Goal: Task Accomplishment & Management: Complete application form

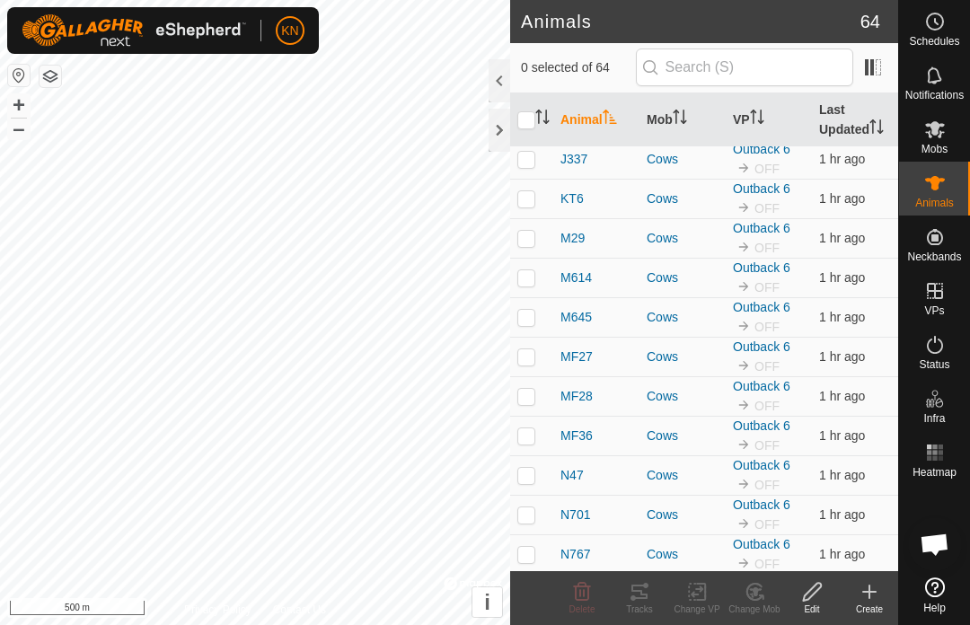
scroll to position [84, 0]
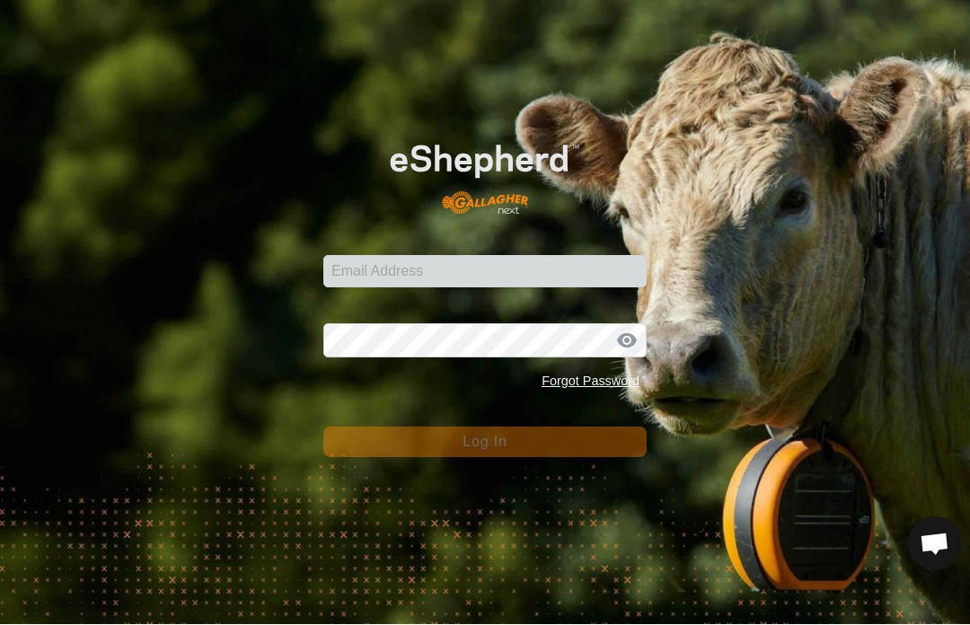
click at [599, 249] on div "Email Address" at bounding box center [484, 262] width 323 height 54
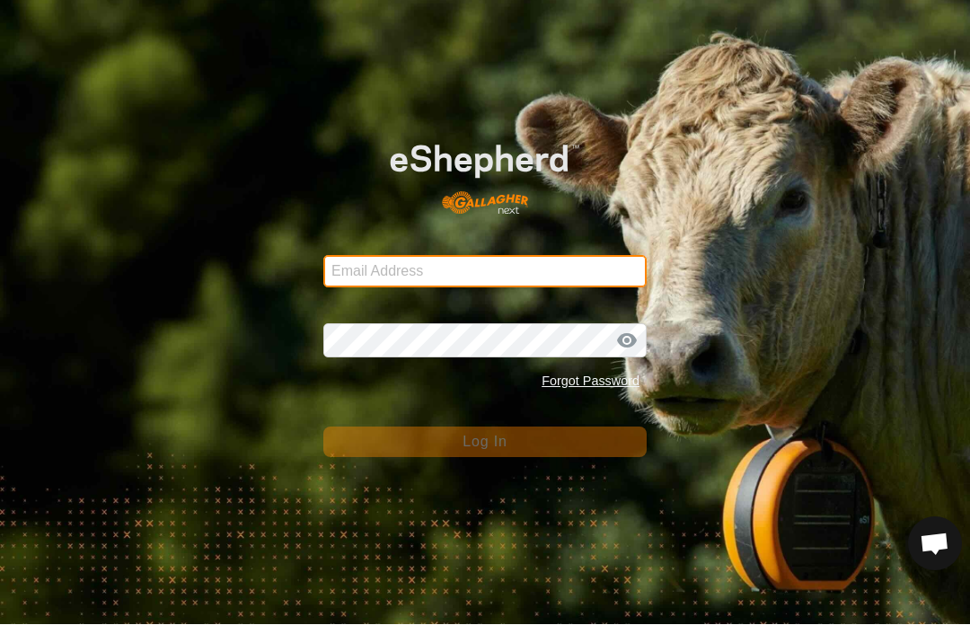
click at [580, 286] on input "Email Address" at bounding box center [484, 272] width 323 height 32
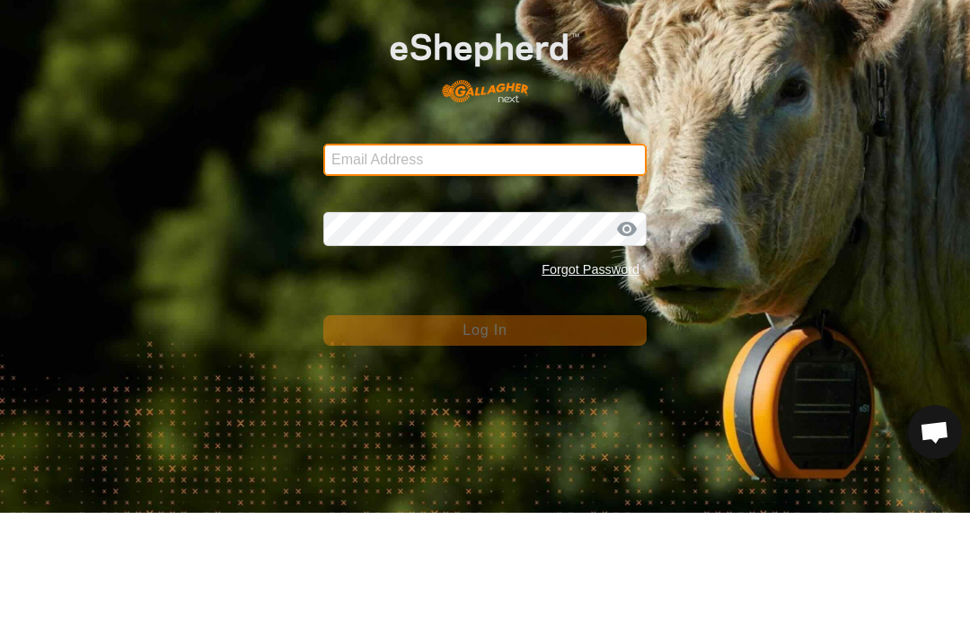
type input "kevin@unisonlimousins.com.au"
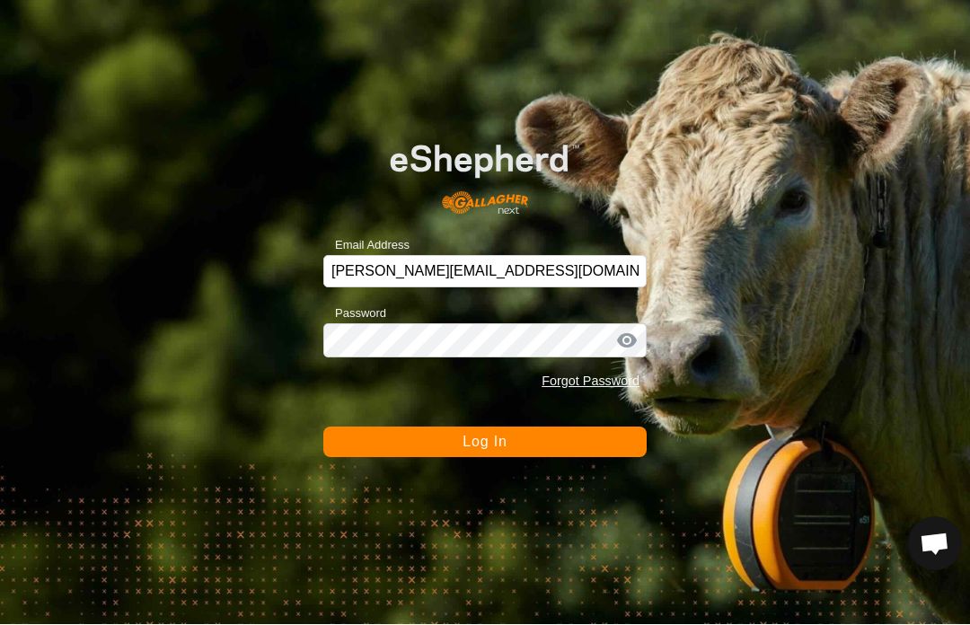
click at [582, 474] on div "Email Address kevin@unisonlimousins.com.au Password Forgot Password Log In" at bounding box center [485, 312] width 970 height 625
click at [581, 474] on div "Email Address kevin@unisonlimousins.com.au Password Forgot Password Log In" at bounding box center [485, 312] width 970 height 625
click at [563, 456] on button "Log In" at bounding box center [484, 443] width 323 height 31
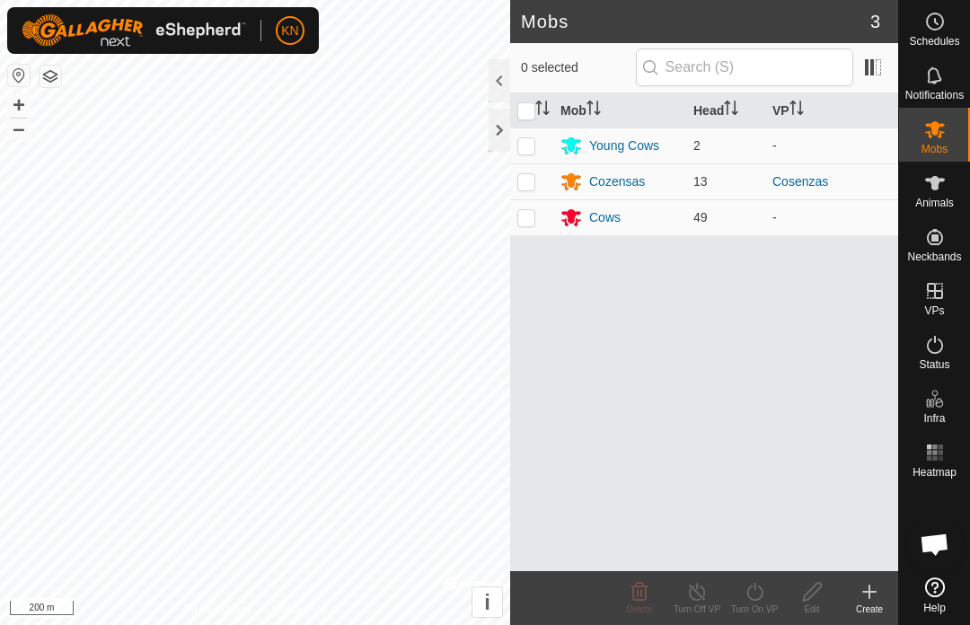
click at [504, 137] on div at bounding box center [500, 130] width 22 height 43
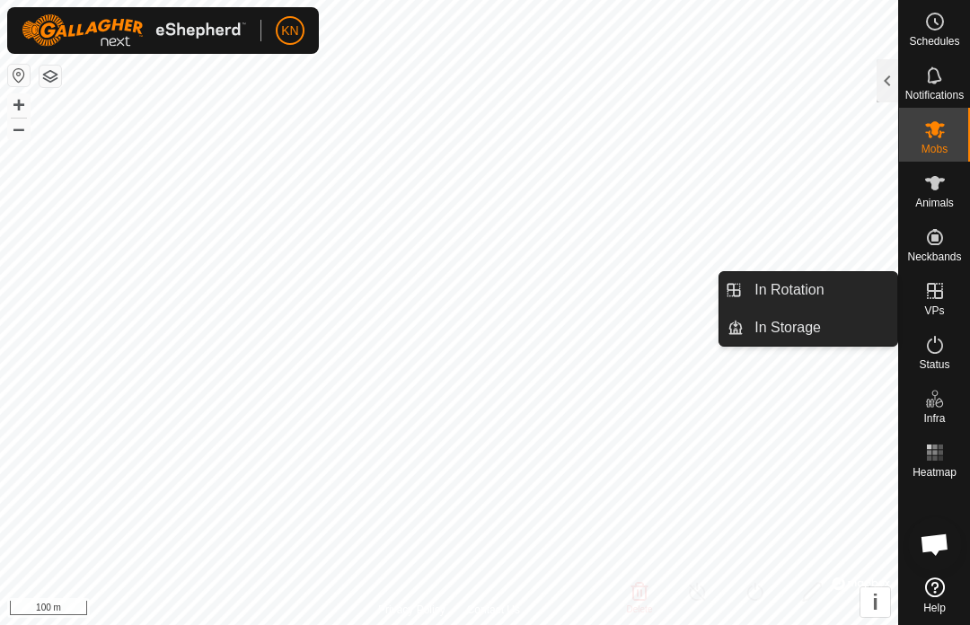
click at [796, 292] on span "In Rotation" at bounding box center [789, 290] width 69 height 22
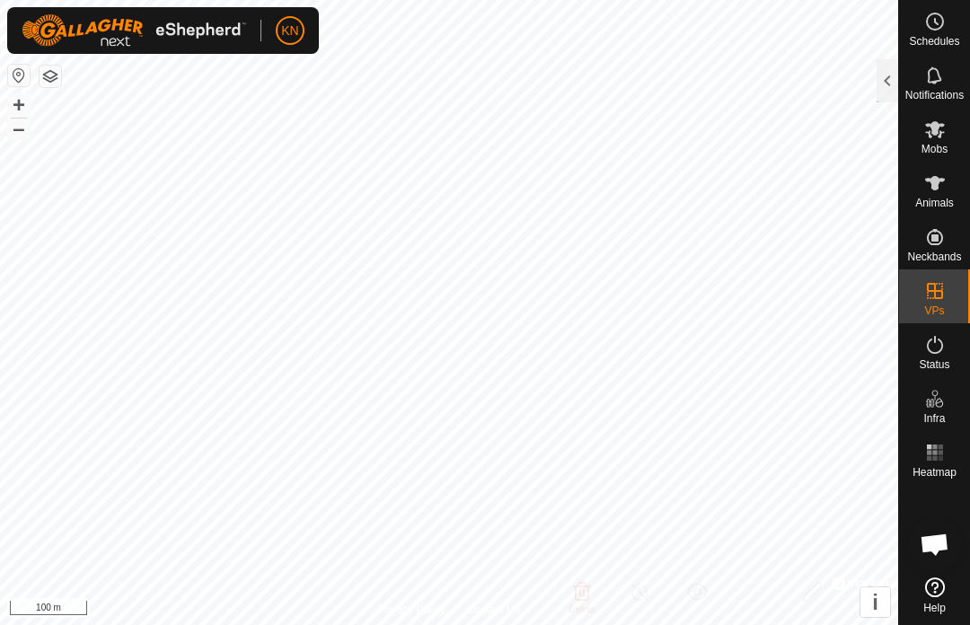
click at [896, 73] on div at bounding box center [888, 80] width 22 height 43
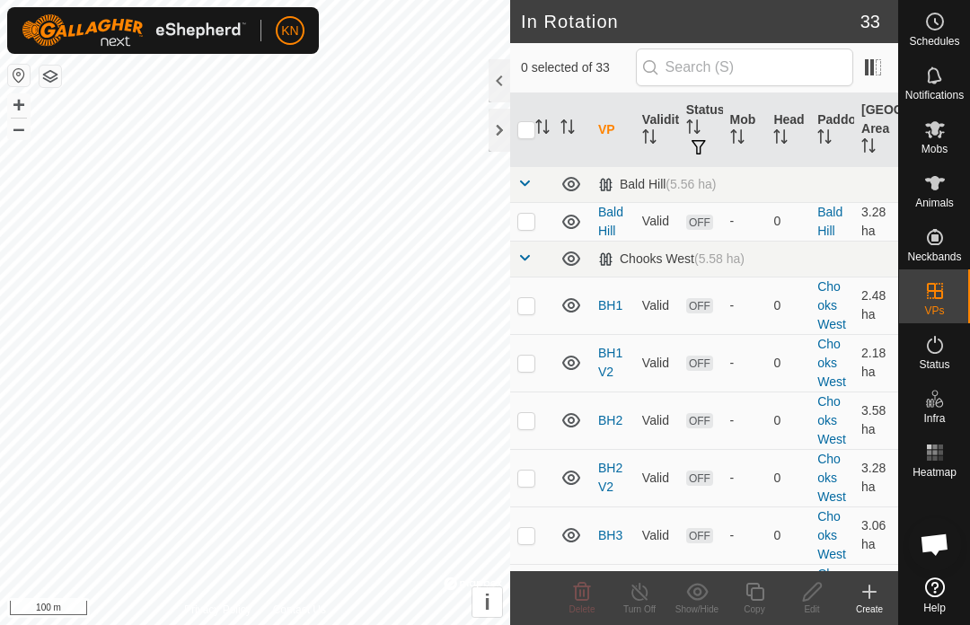
click at [874, 588] on icon at bounding box center [870, 592] width 22 height 22
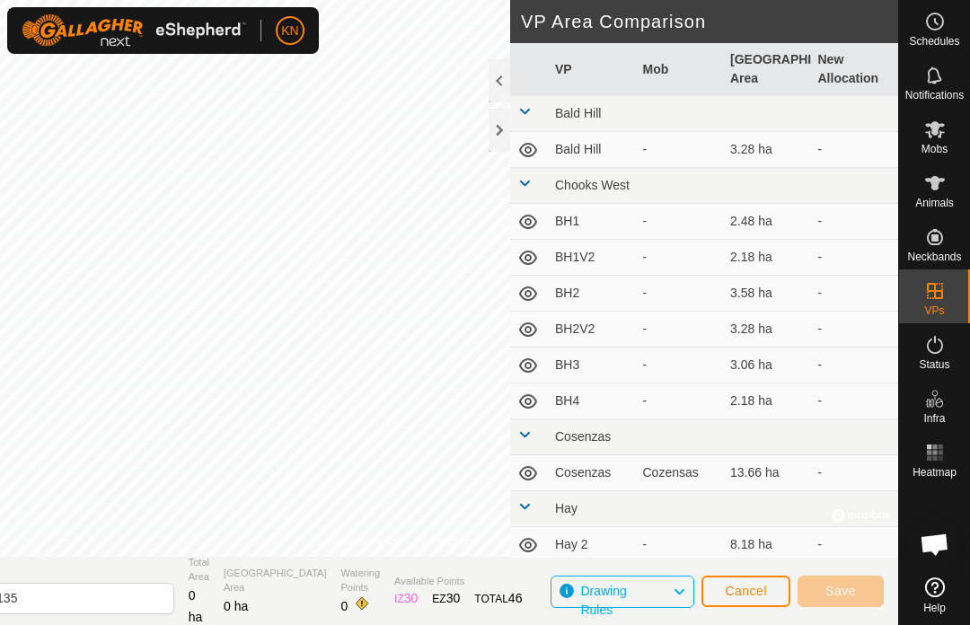
click at [505, 124] on div at bounding box center [500, 130] width 22 height 43
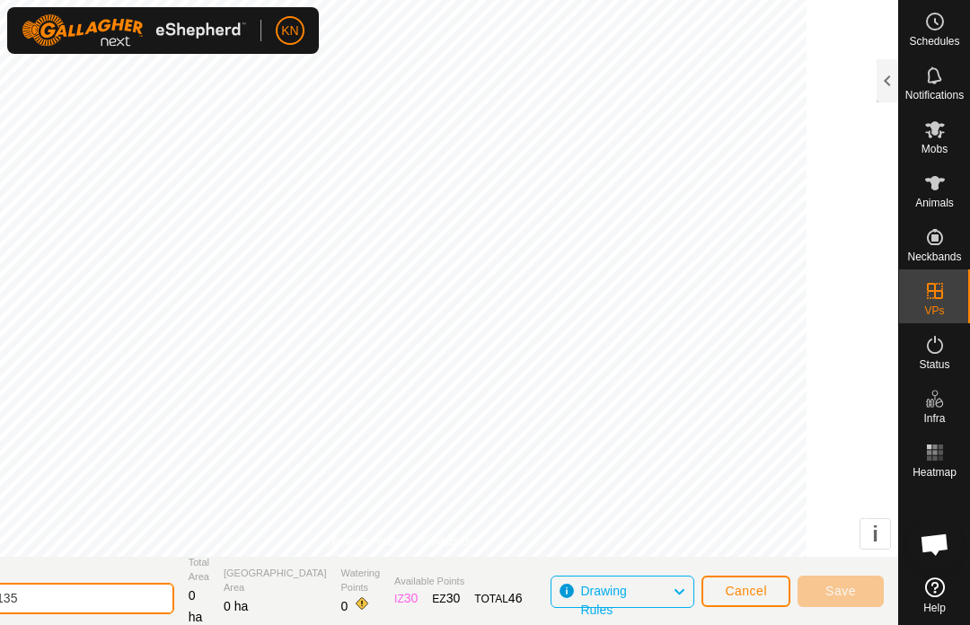
click at [158, 607] on input "2025-09-01 122135" at bounding box center [49, 598] width 252 height 31
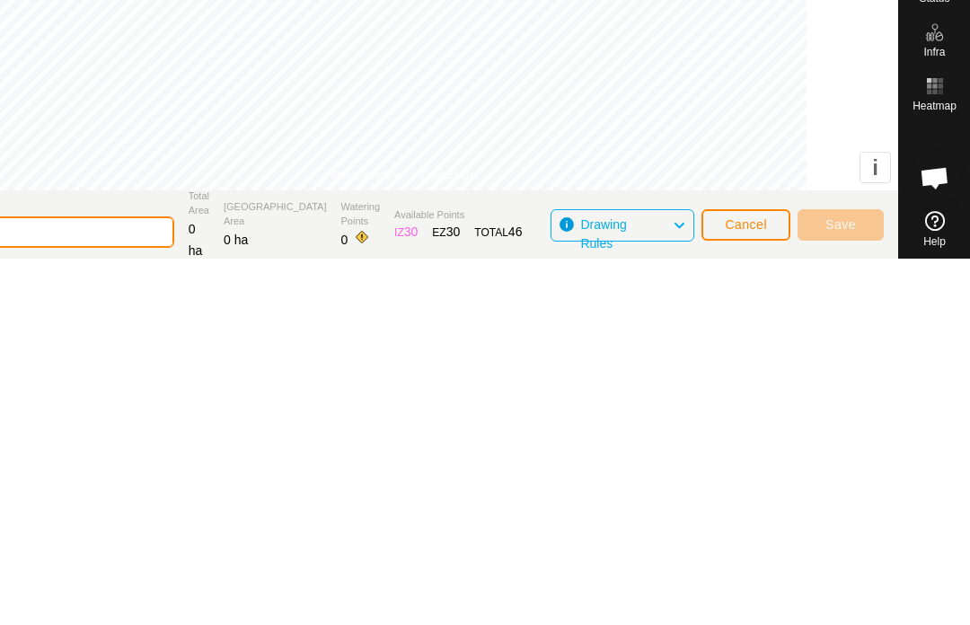
type input "2"
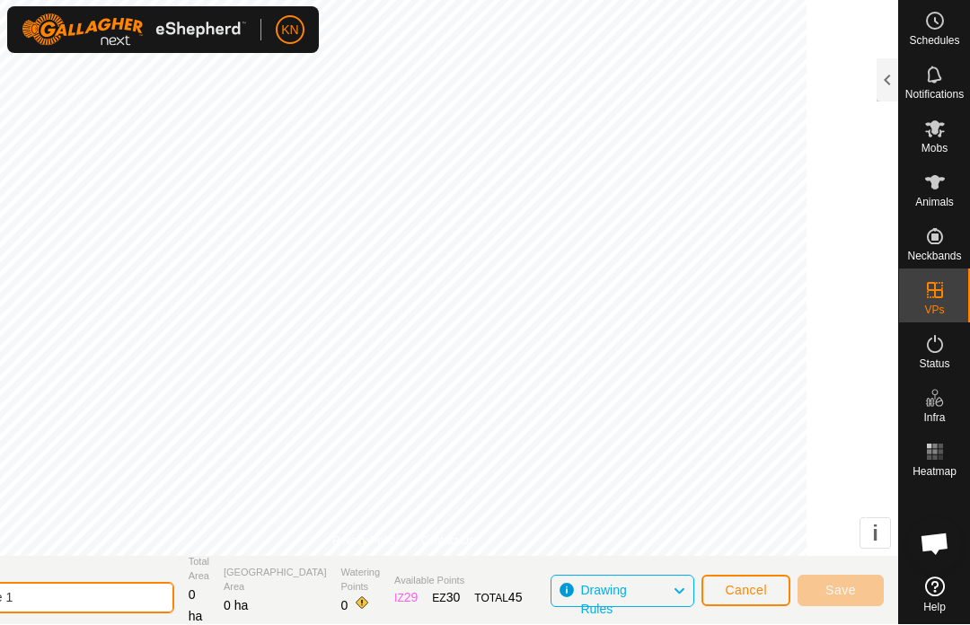
type input "Behind Lake 1"
click at [756, 594] on span "Cancel" at bounding box center [746, 591] width 42 height 14
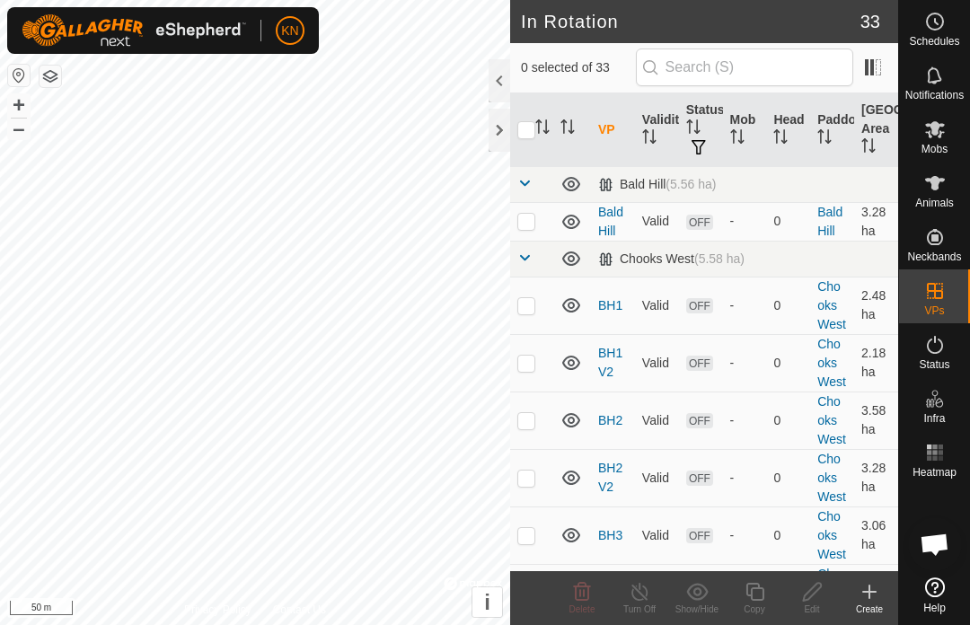
click at [874, 606] on div "Create" at bounding box center [870, 609] width 58 height 13
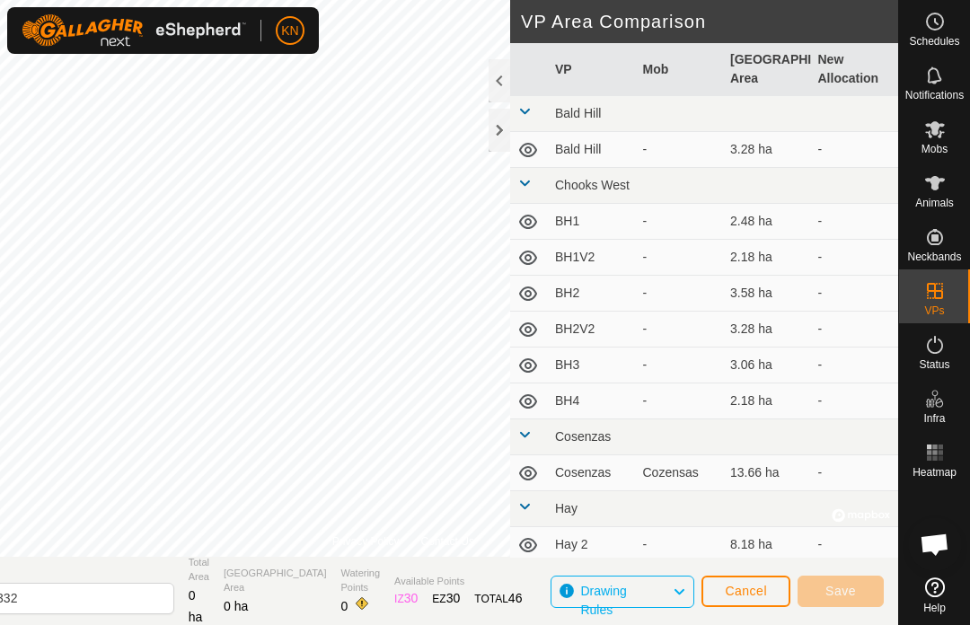
click at [495, 127] on div at bounding box center [500, 130] width 22 height 43
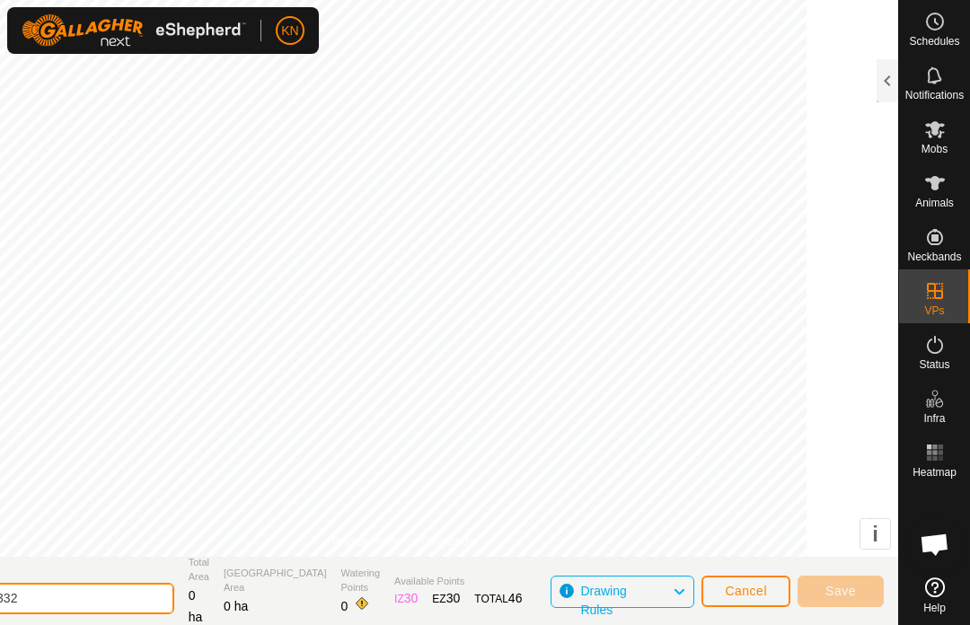
click at [155, 585] on input "2025-09-01 122332" at bounding box center [49, 598] width 252 height 31
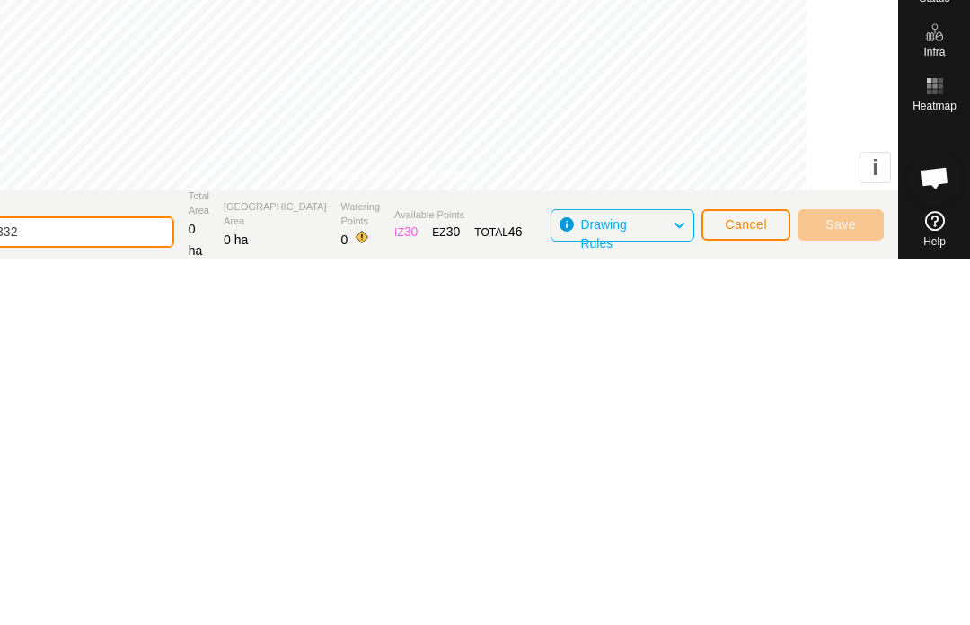
click at [137, 583] on input "2025-09-01 122332" at bounding box center [49, 598] width 252 height 31
type input "2"
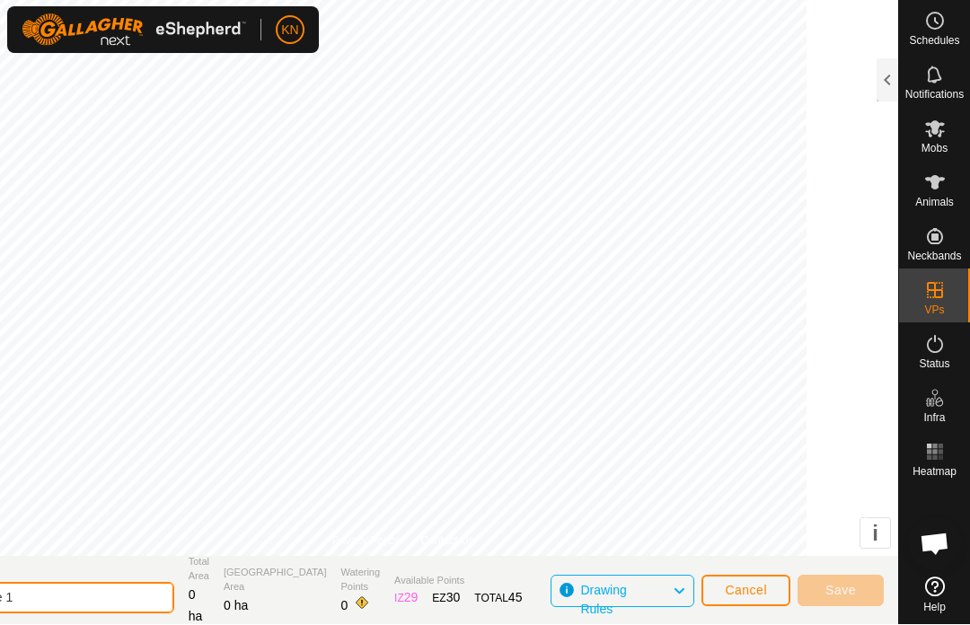
type input "Behind Lake 1"
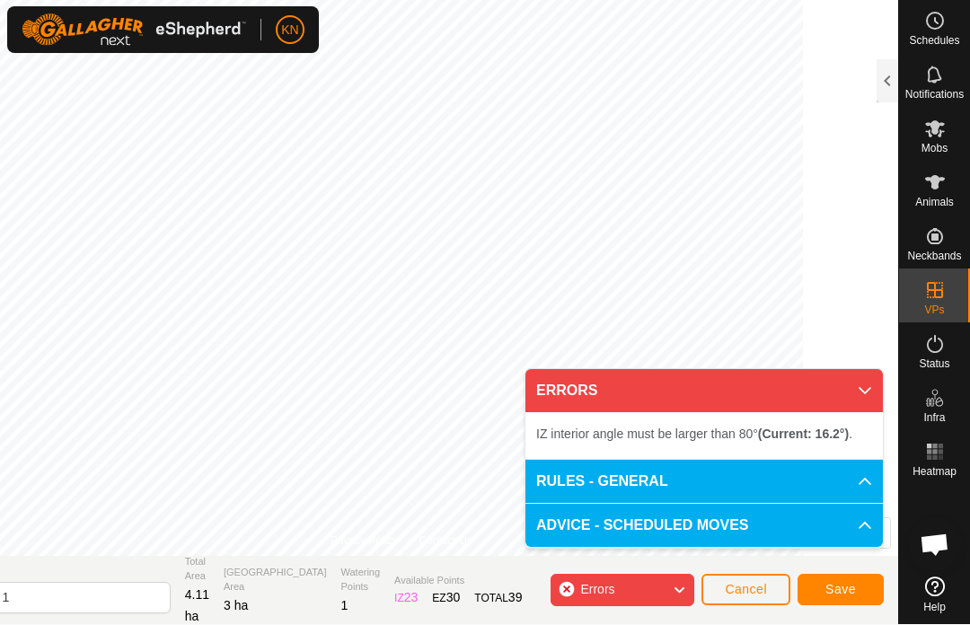
click at [668, 589] on div "Errors" at bounding box center [623, 590] width 144 height 32
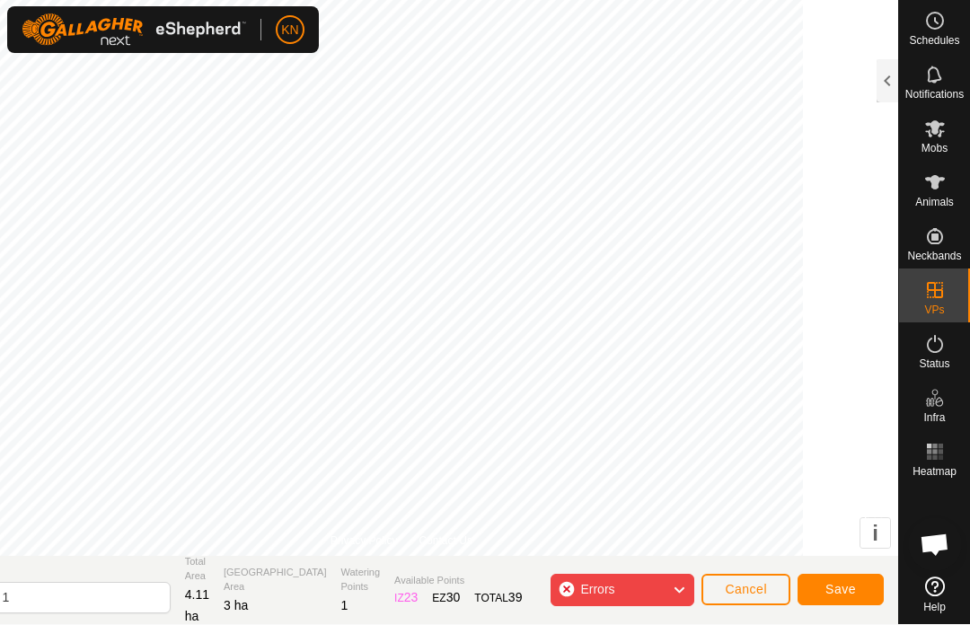
click at [752, 588] on span "Cancel" at bounding box center [746, 589] width 42 height 14
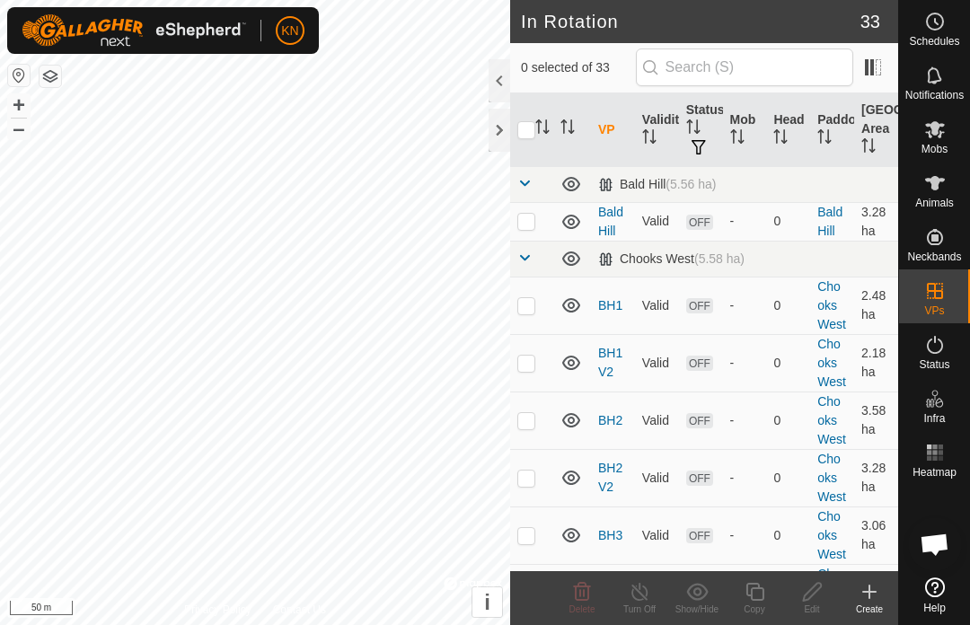
click at [862, 604] on div "Create" at bounding box center [870, 609] width 58 height 13
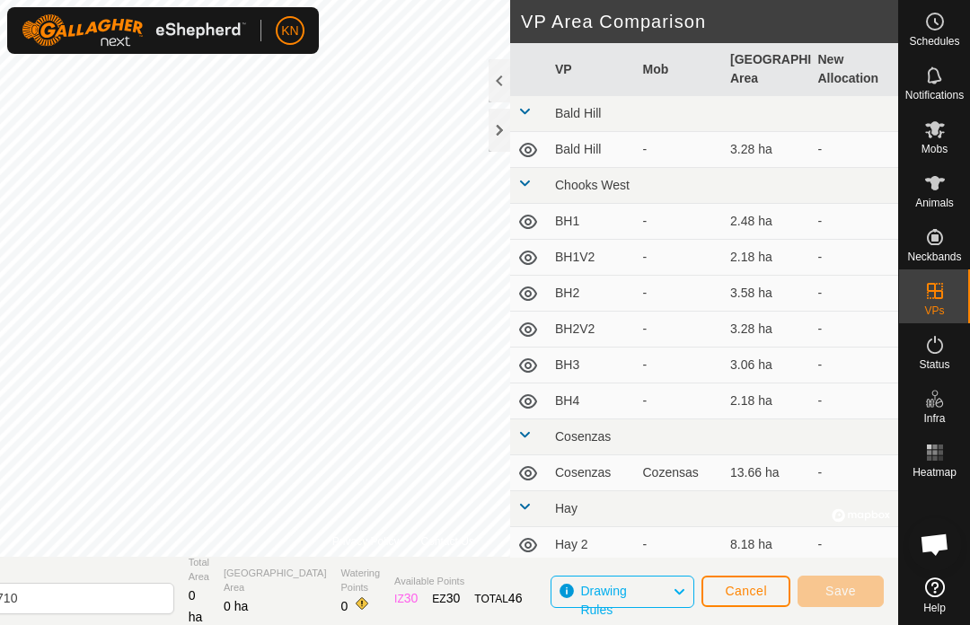
click at [502, 132] on div at bounding box center [500, 130] width 22 height 43
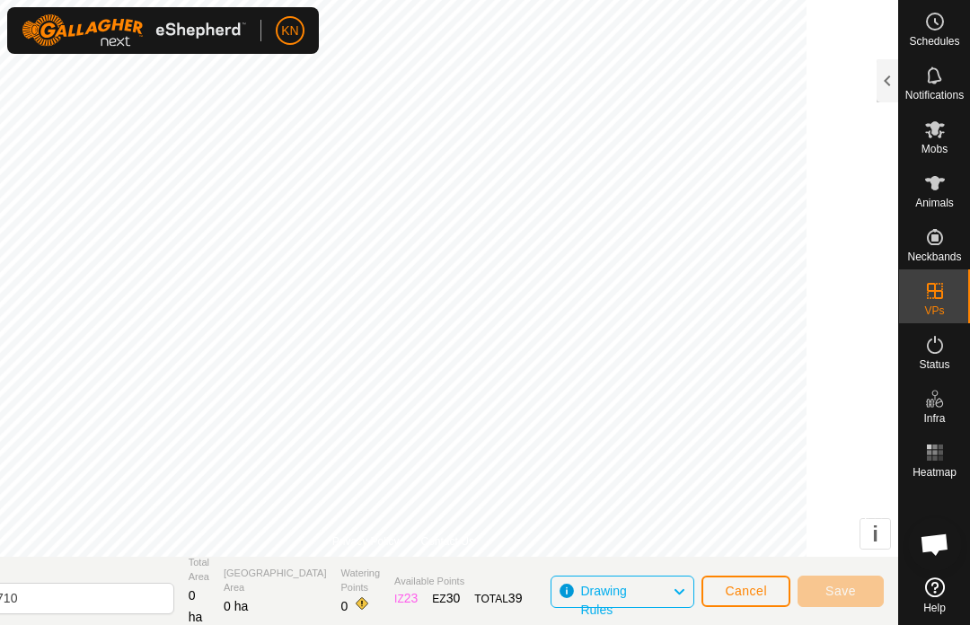
click at [743, 599] on button "Cancel" at bounding box center [746, 591] width 89 height 31
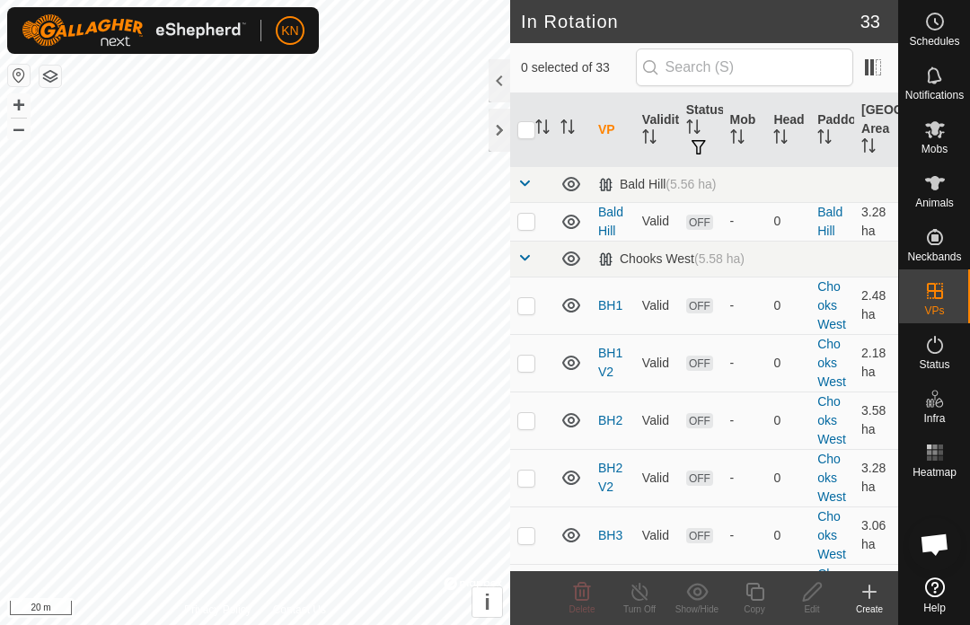
click at [493, 127] on div at bounding box center [500, 130] width 22 height 43
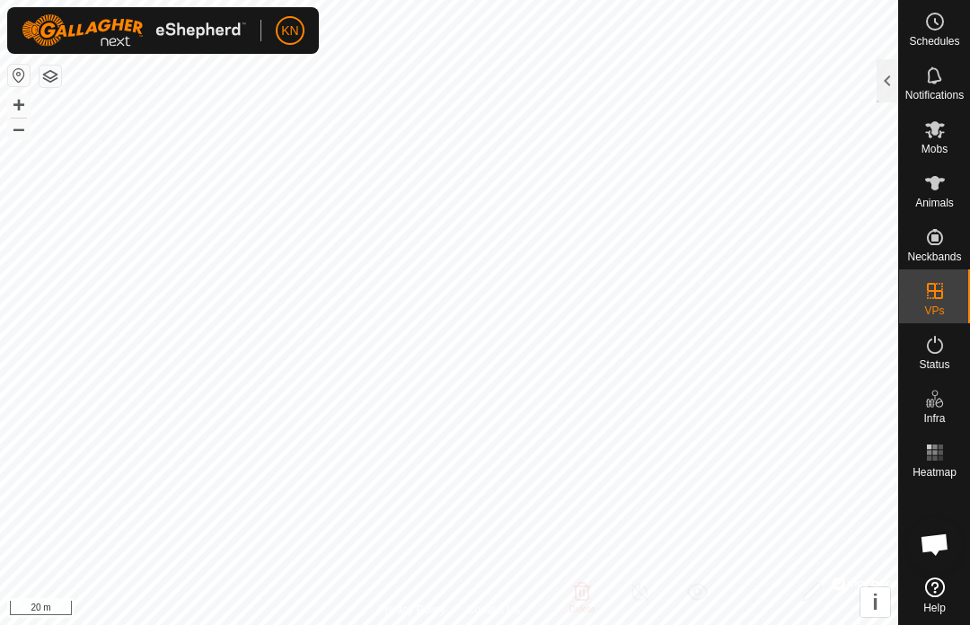
click at [897, 74] on div at bounding box center [888, 80] width 22 height 43
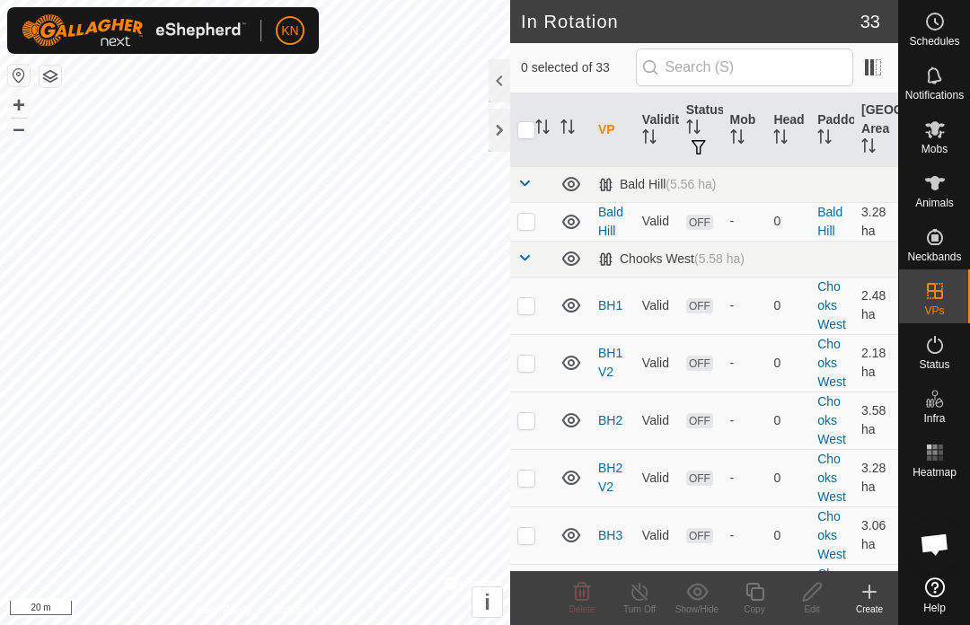
click at [882, 583] on create-svg-icon at bounding box center [870, 592] width 58 height 22
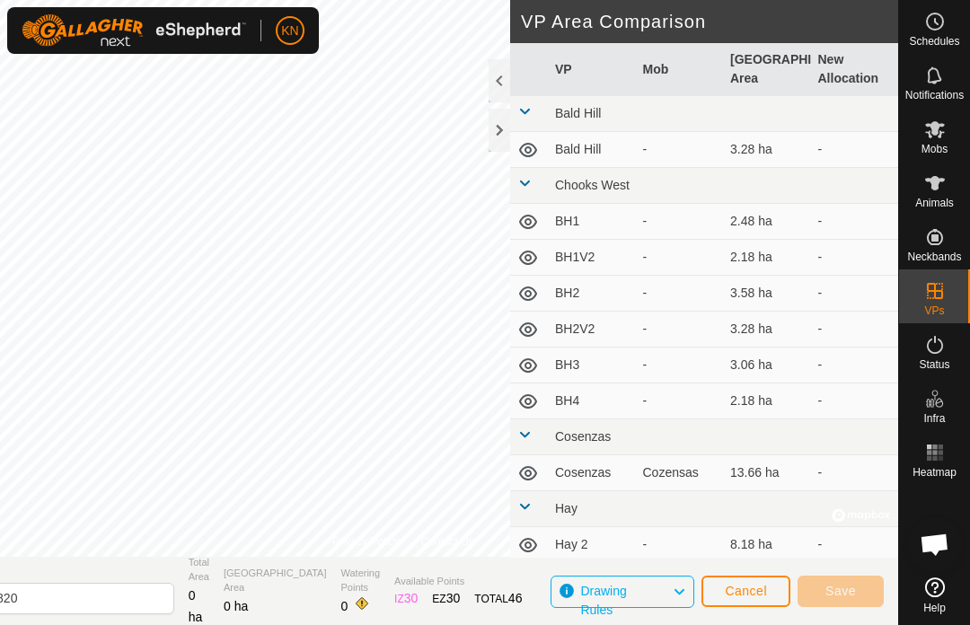
click at [501, 133] on div at bounding box center [500, 130] width 22 height 43
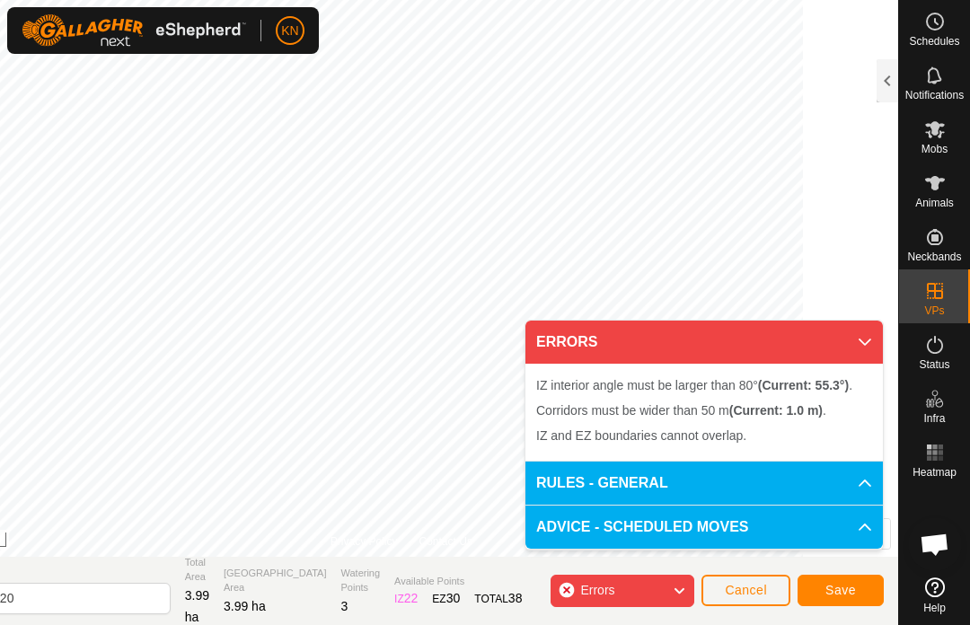
click at [745, 590] on span "Cancel" at bounding box center [746, 590] width 42 height 14
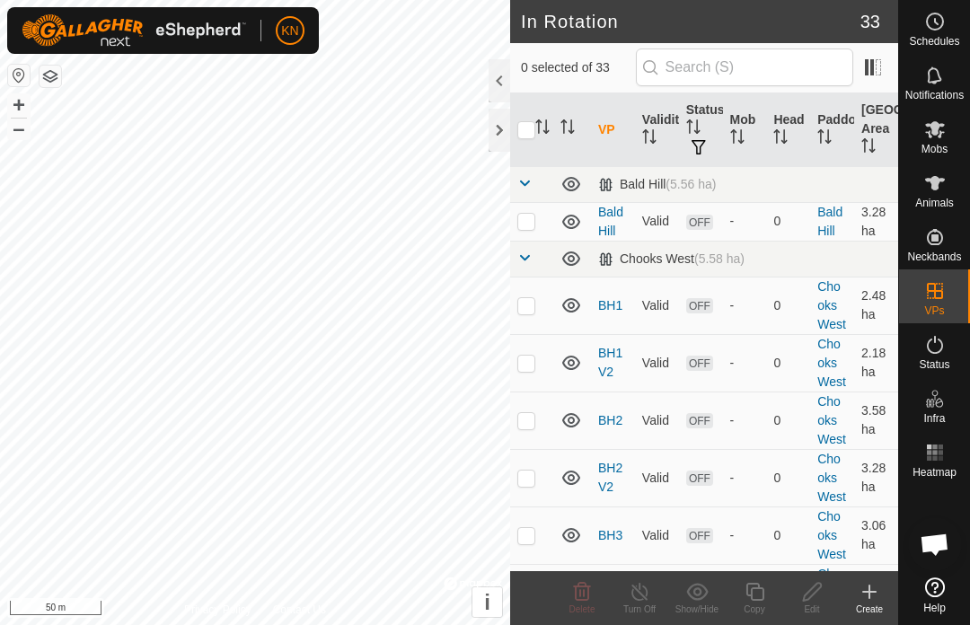
click at [871, 607] on div "Create" at bounding box center [870, 609] width 58 height 13
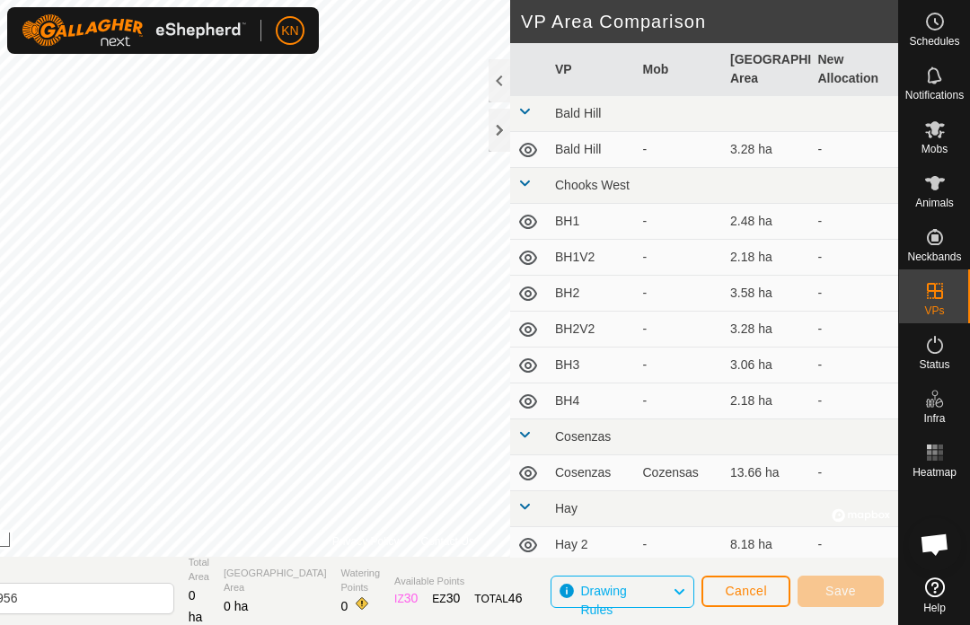
click at [501, 127] on div at bounding box center [500, 130] width 22 height 43
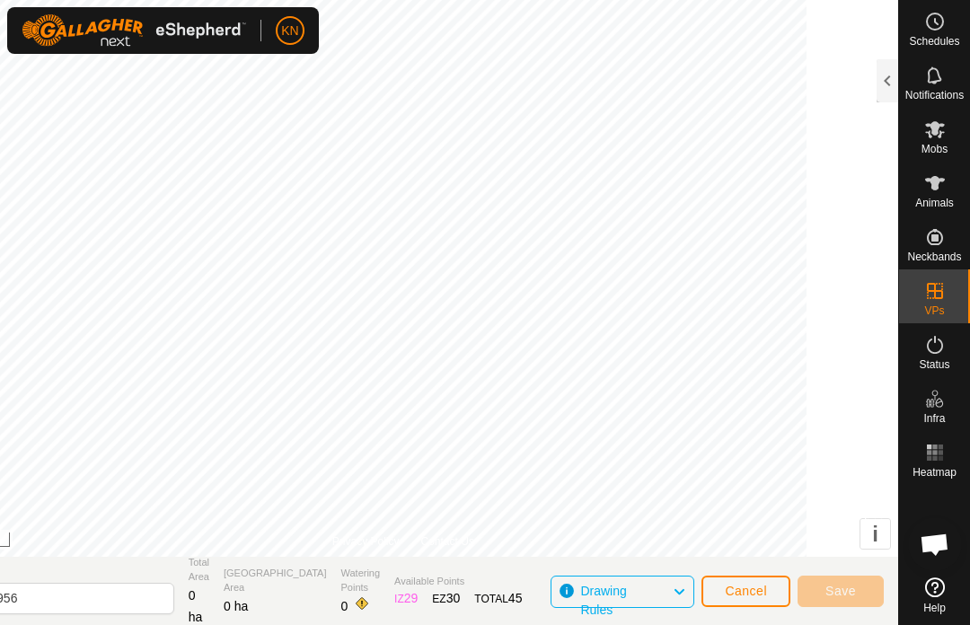
click at [753, 594] on span "Cancel" at bounding box center [746, 591] width 42 height 14
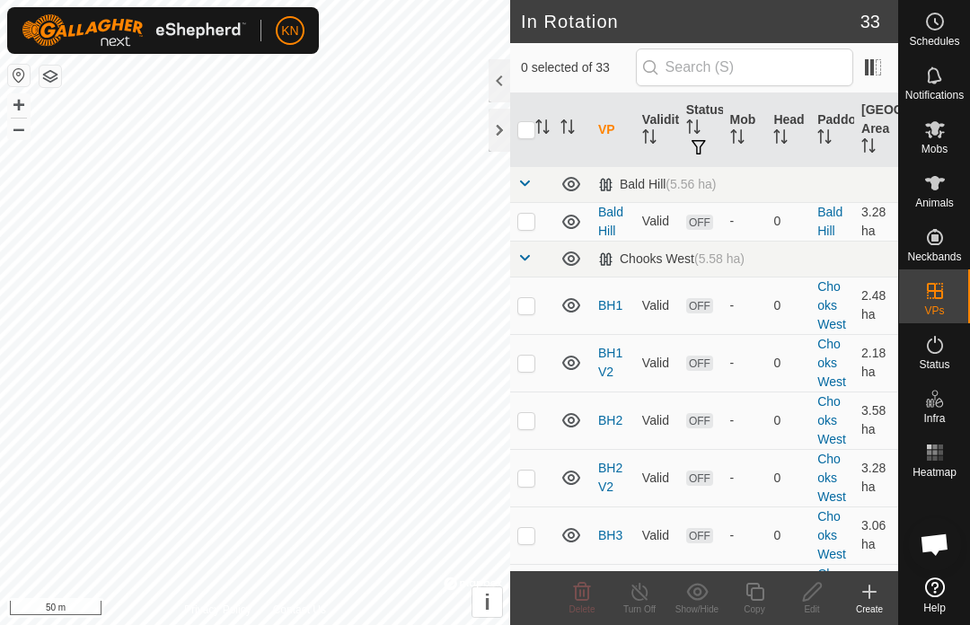
click at [861, 617] on div "Create" at bounding box center [870, 599] width 58 height 54
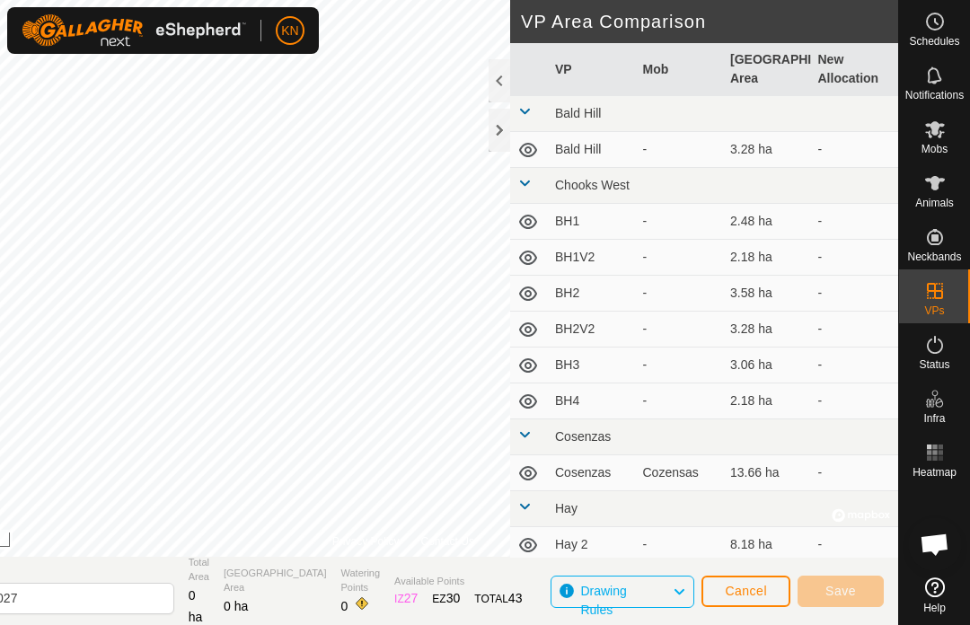
click at [491, 129] on div at bounding box center [500, 130] width 22 height 43
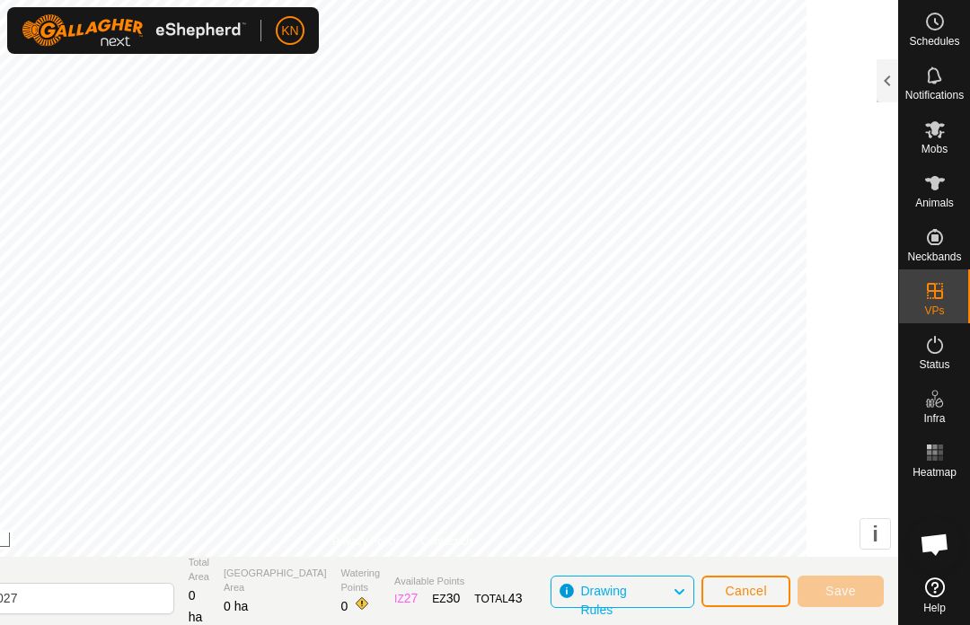
click at [749, 594] on span "Cancel" at bounding box center [746, 591] width 42 height 14
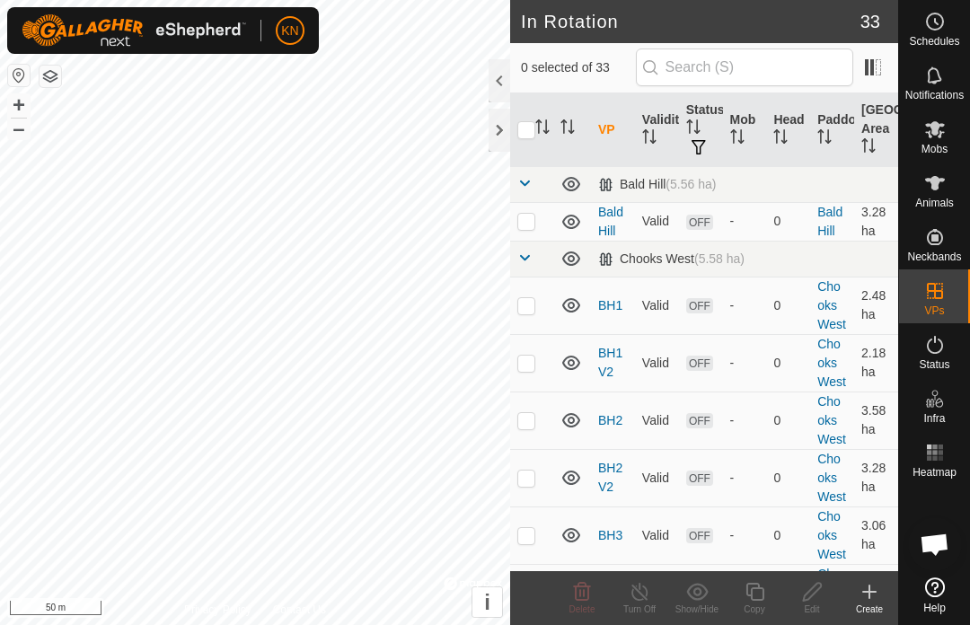
click at [865, 581] on icon at bounding box center [870, 592] width 22 height 22
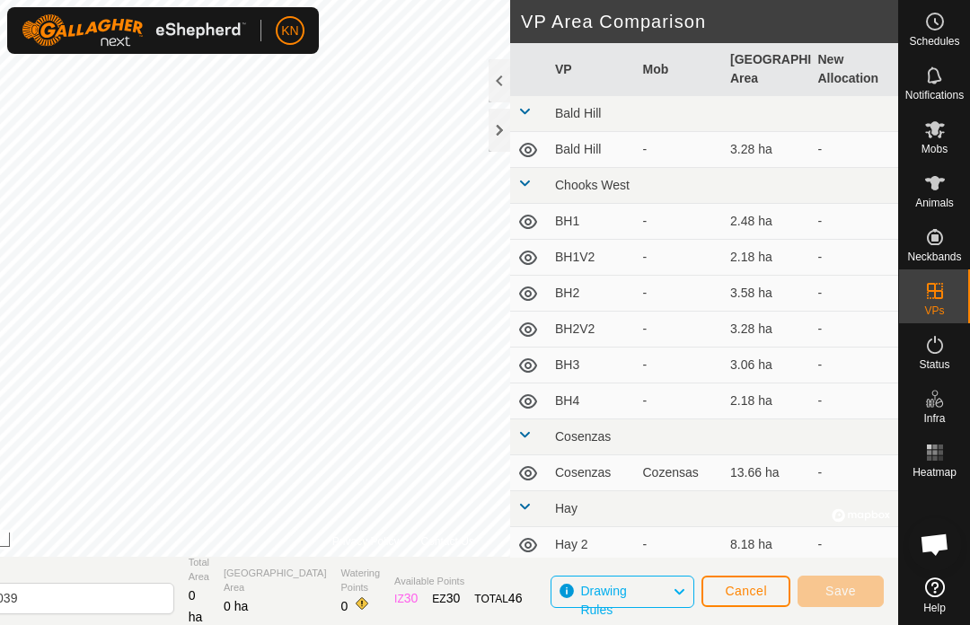
click at [493, 134] on div at bounding box center [500, 130] width 22 height 43
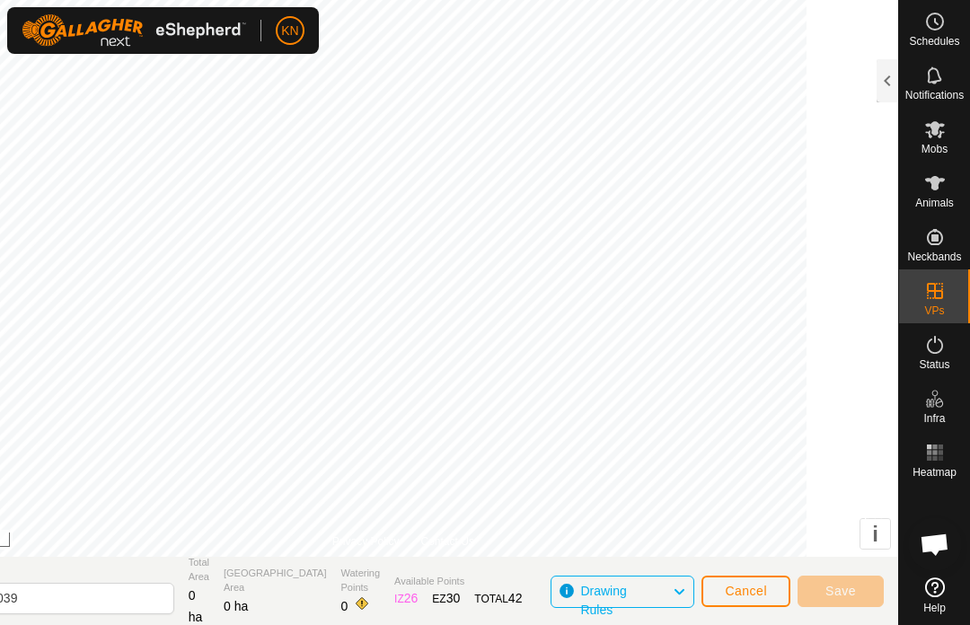
click at [772, 576] on button "Cancel" at bounding box center [746, 591] width 89 height 31
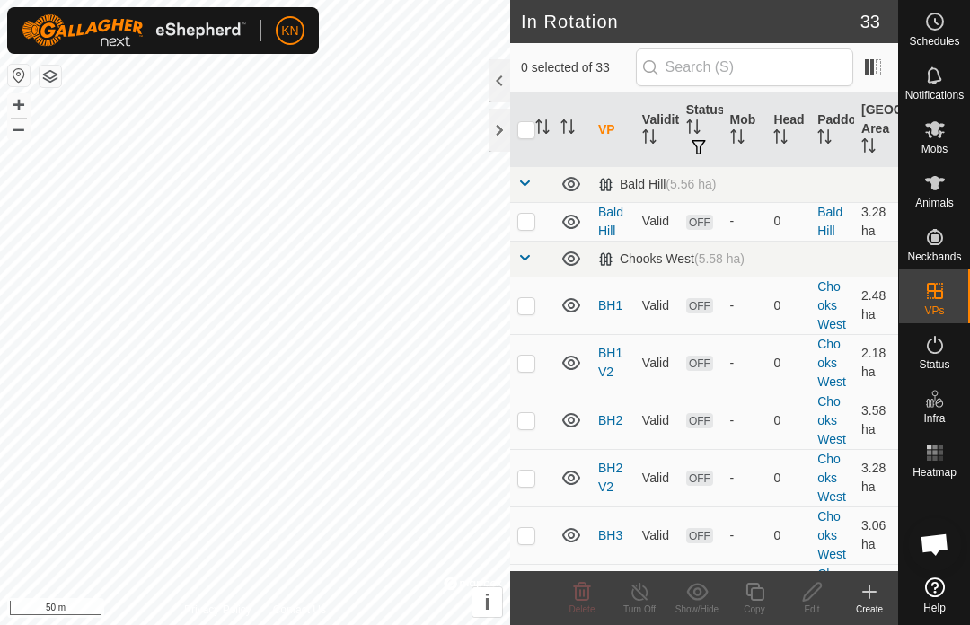
click at [505, 137] on div at bounding box center [500, 130] width 22 height 43
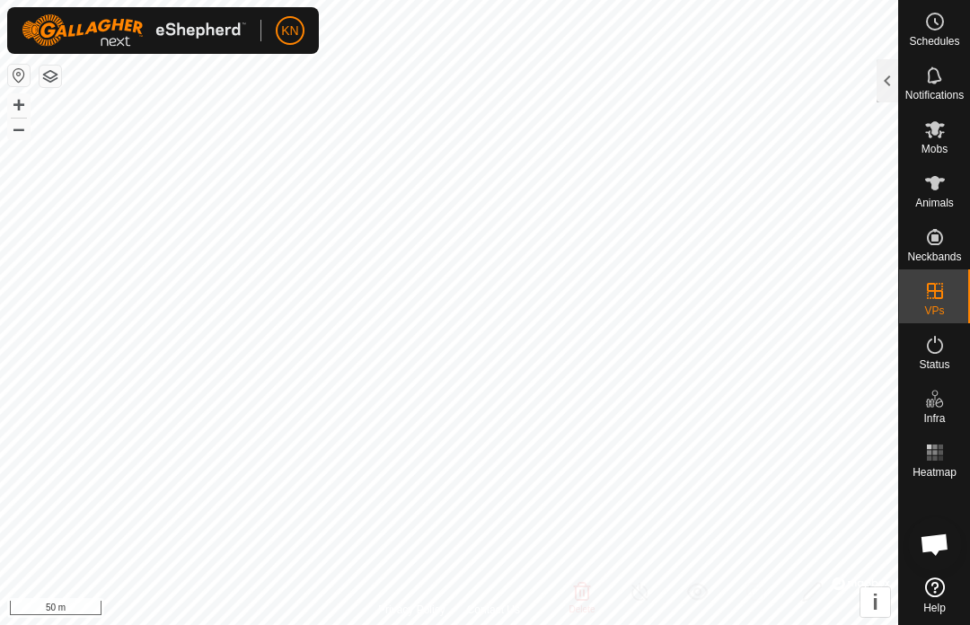
click at [884, 91] on div at bounding box center [888, 80] width 22 height 43
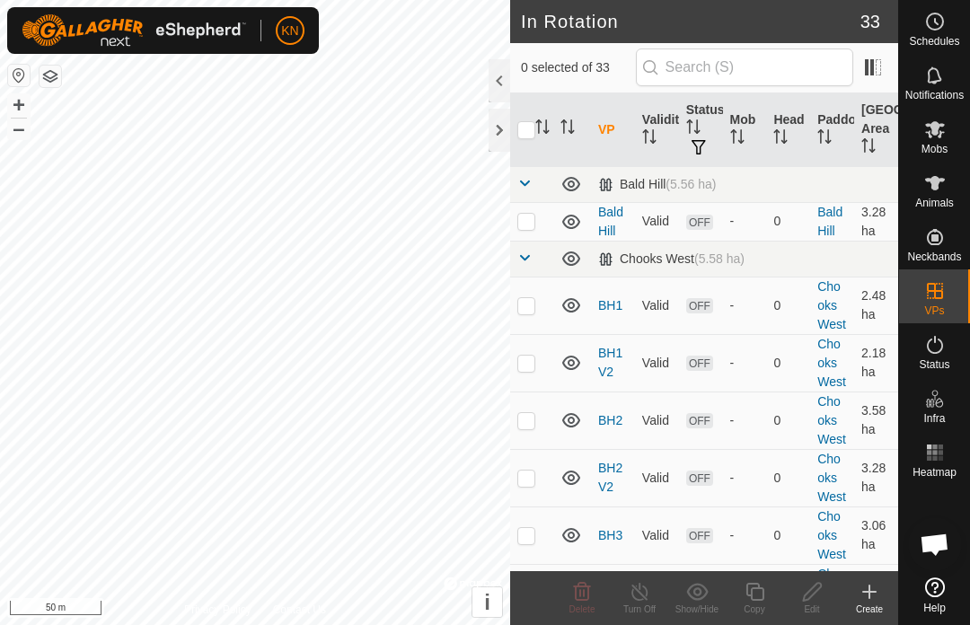
click at [874, 596] on icon at bounding box center [870, 592] width 22 height 22
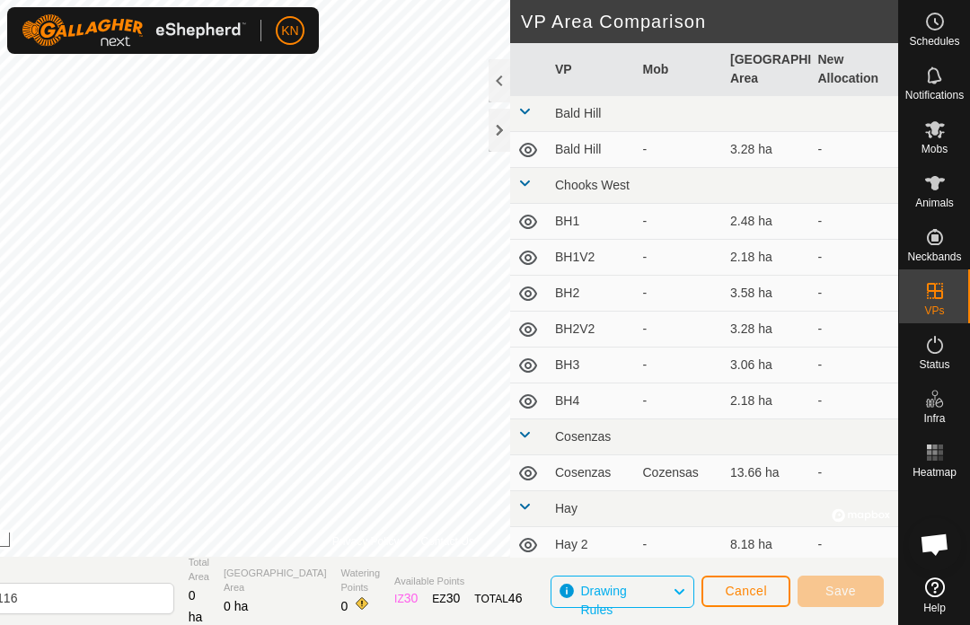
click at [500, 134] on div at bounding box center [500, 130] width 22 height 43
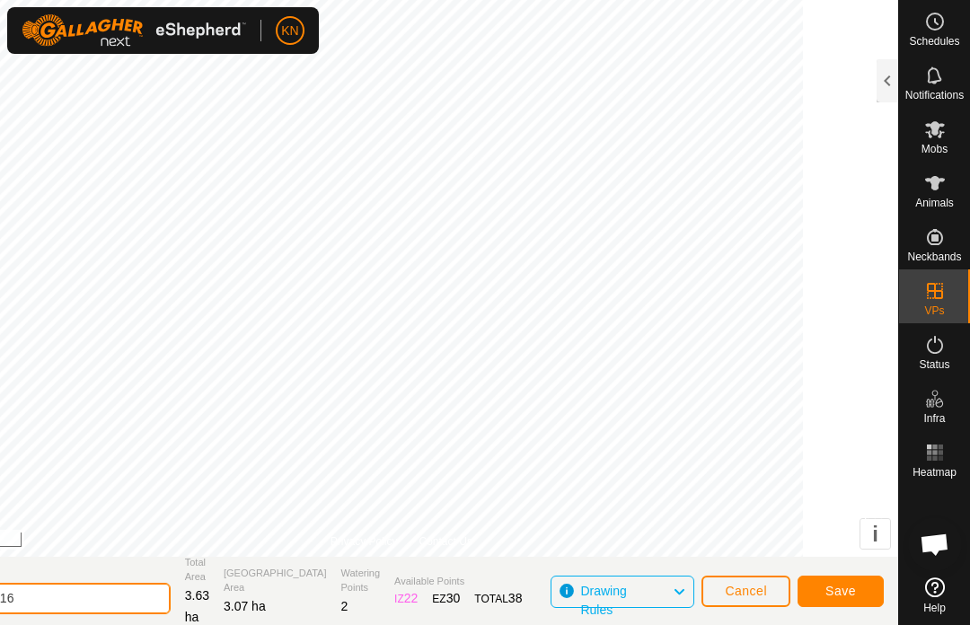
click at [152, 607] on input "2025-09-01 123116" at bounding box center [45, 598] width 252 height 31
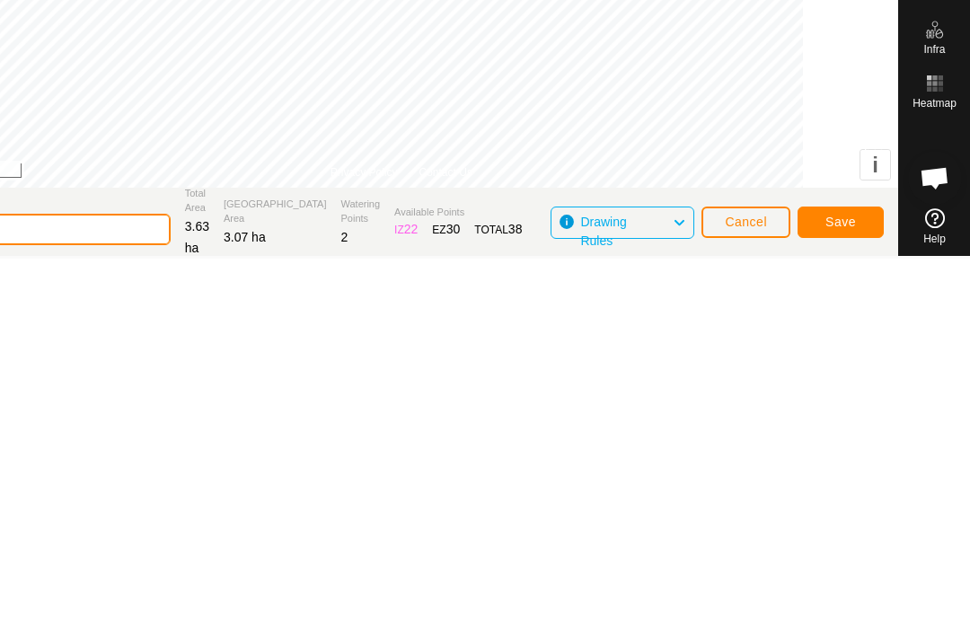
scroll to position [2, 0]
type input "2"
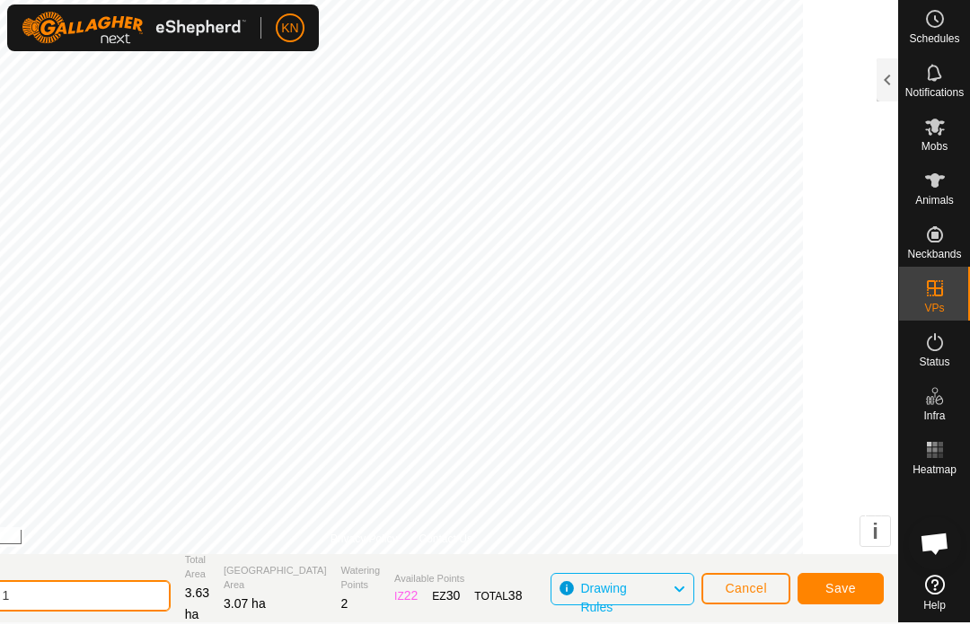
type input "Behind Lake 1"
click at [849, 589] on span "Save" at bounding box center [841, 589] width 31 height 14
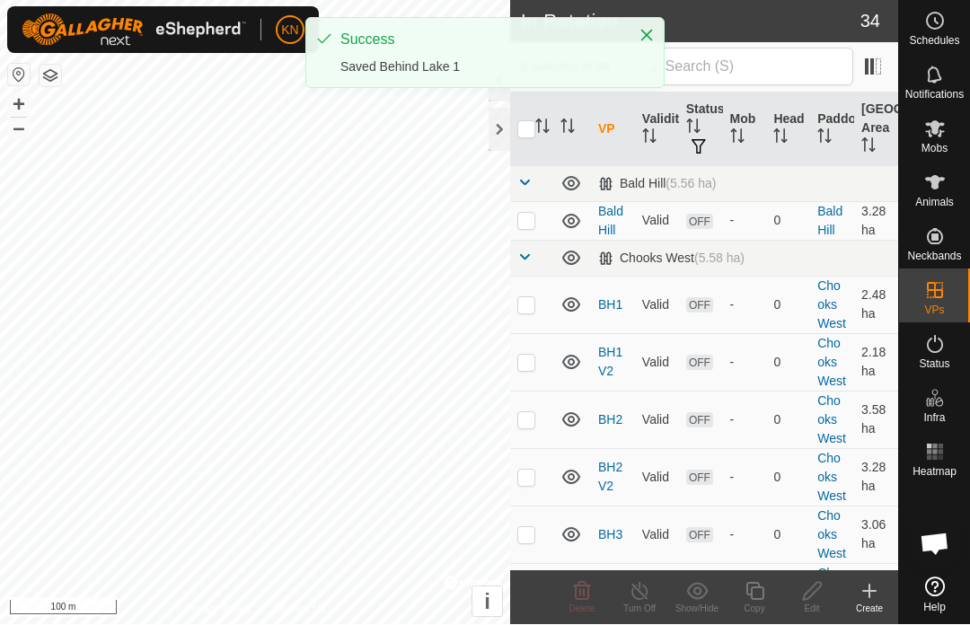
click at [872, 599] on icon at bounding box center [870, 592] width 22 height 22
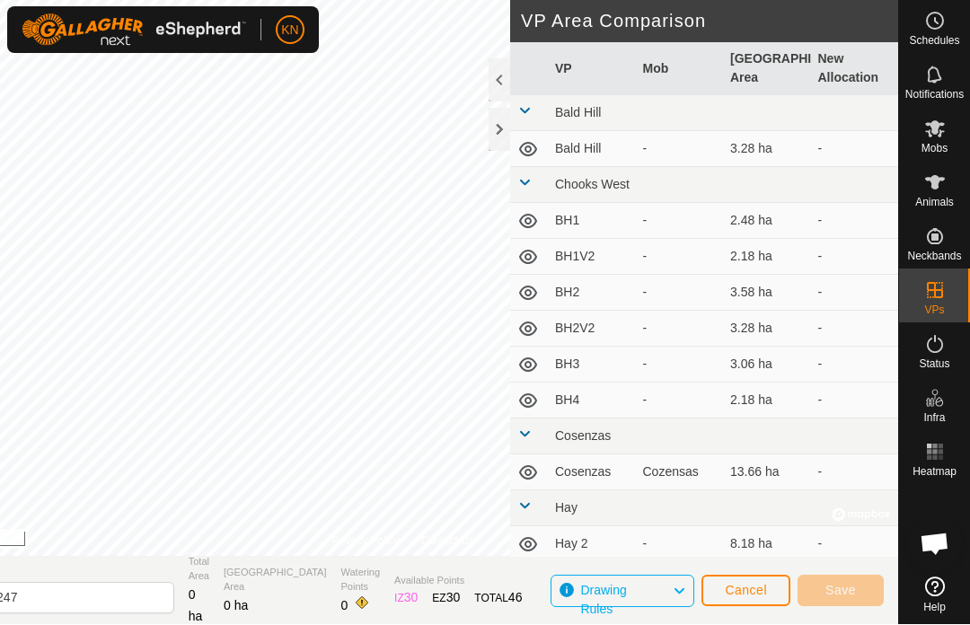
click at [493, 132] on div at bounding box center [500, 130] width 22 height 43
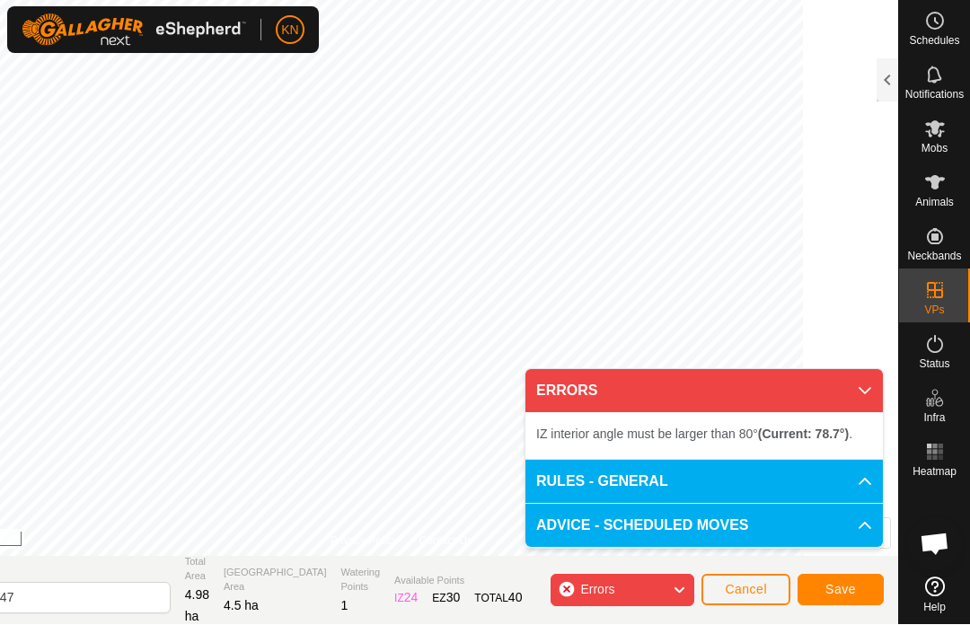
scroll to position [1, 0]
click at [749, 578] on button "Cancel" at bounding box center [746, 589] width 89 height 31
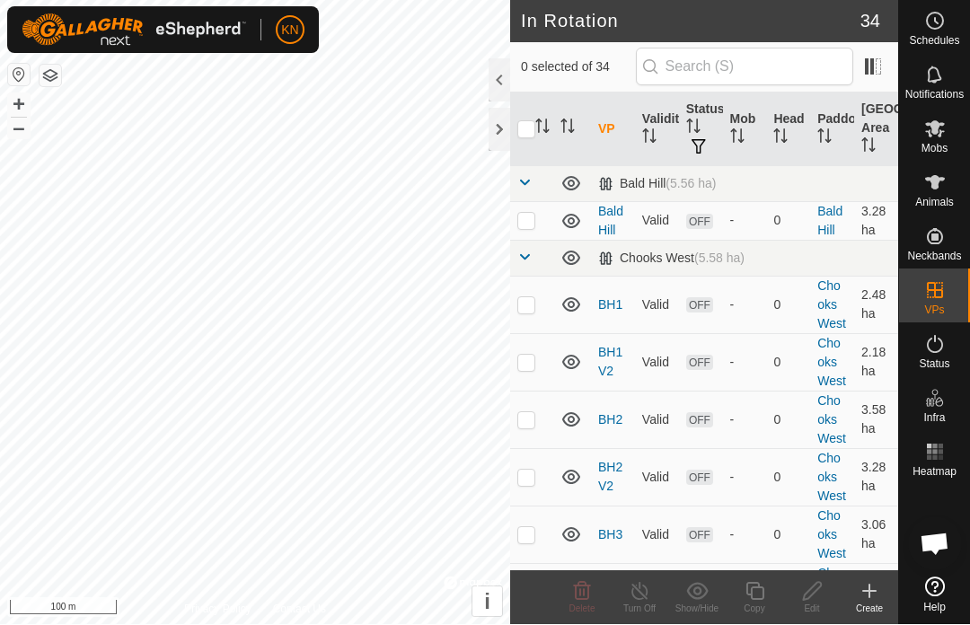
click at [874, 598] on icon at bounding box center [870, 592] width 22 height 22
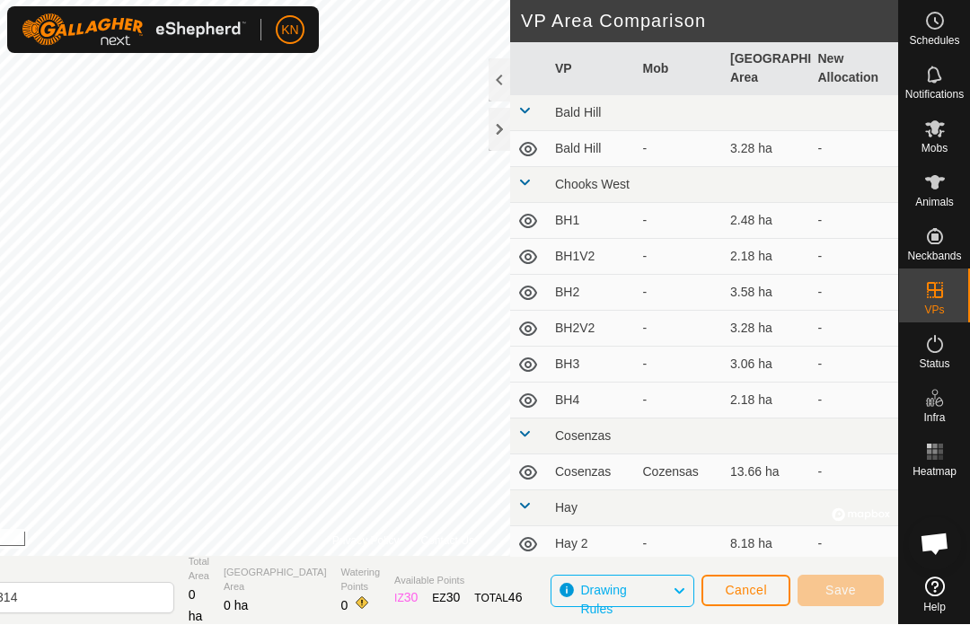
click at [498, 130] on div at bounding box center [500, 130] width 22 height 43
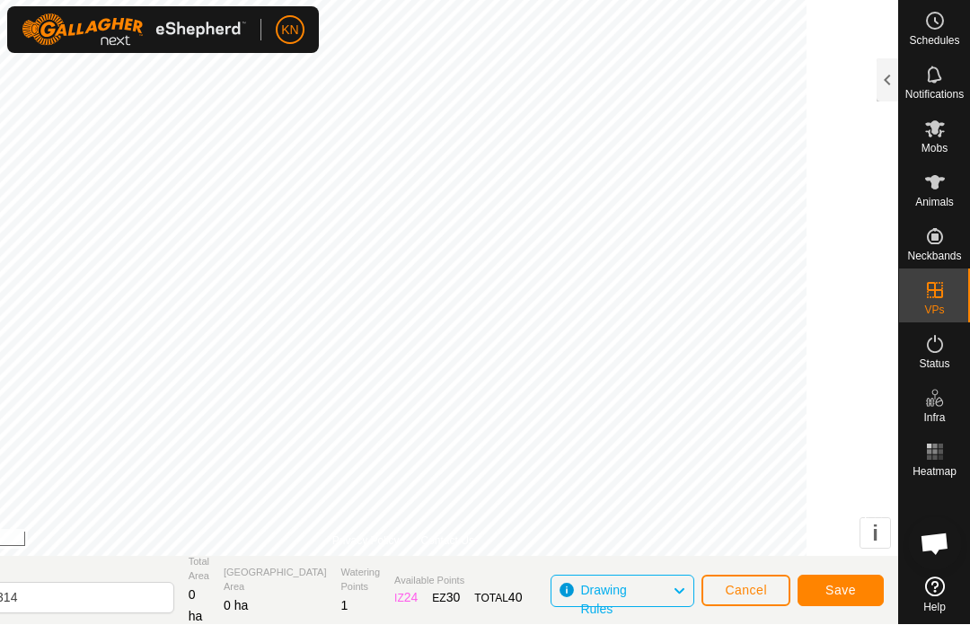
scroll to position [1, 0]
click at [158, 607] on input "2025-09-01 123314" at bounding box center [45, 597] width 252 height 31
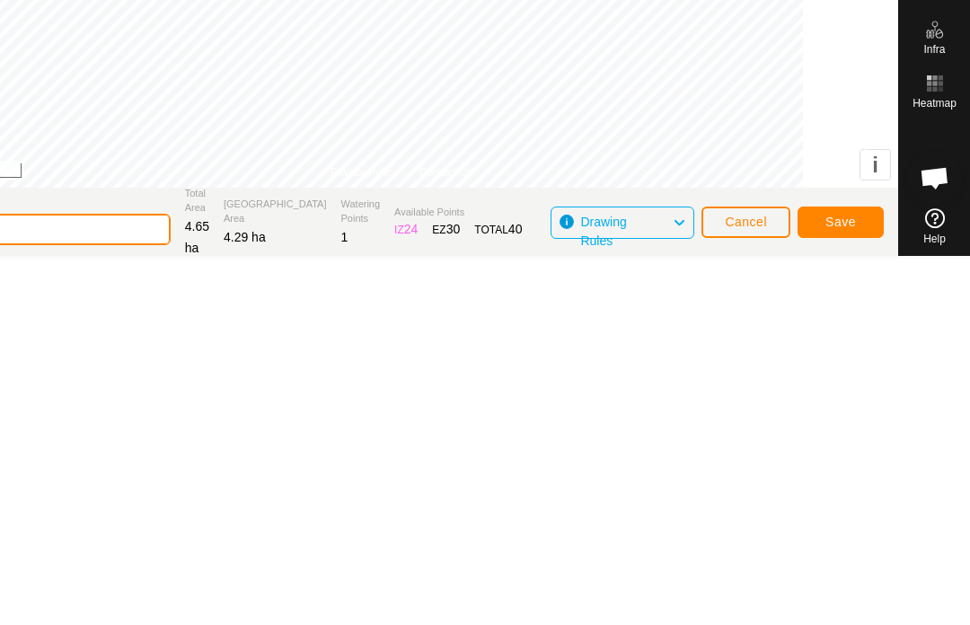
scroll to position [2, 0]
type input "2"
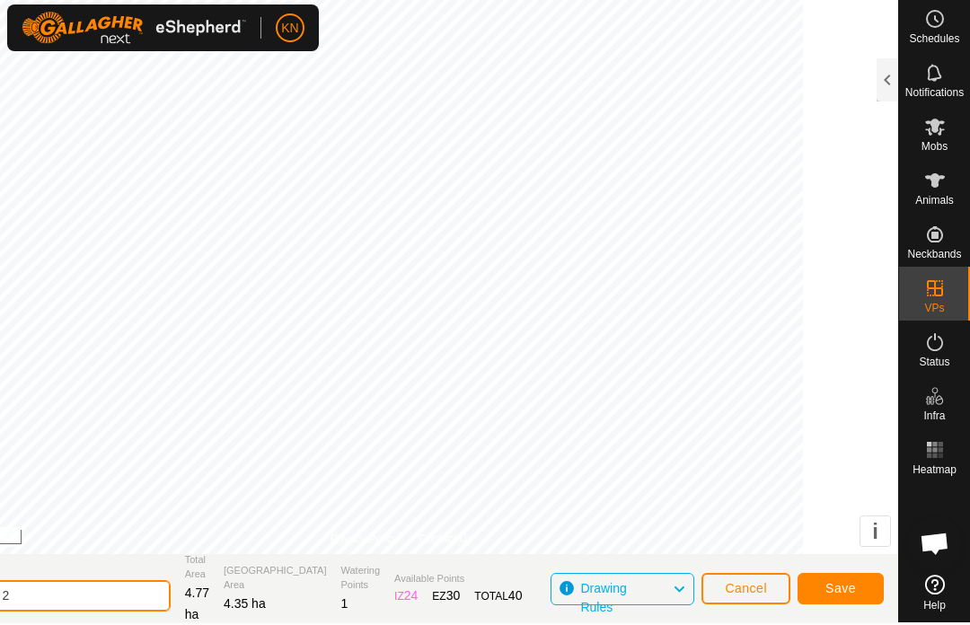
type input "Behind Lake 2"
click at [846, 586] on span "Save" at bounding box center [841, 589] width 31 height 14
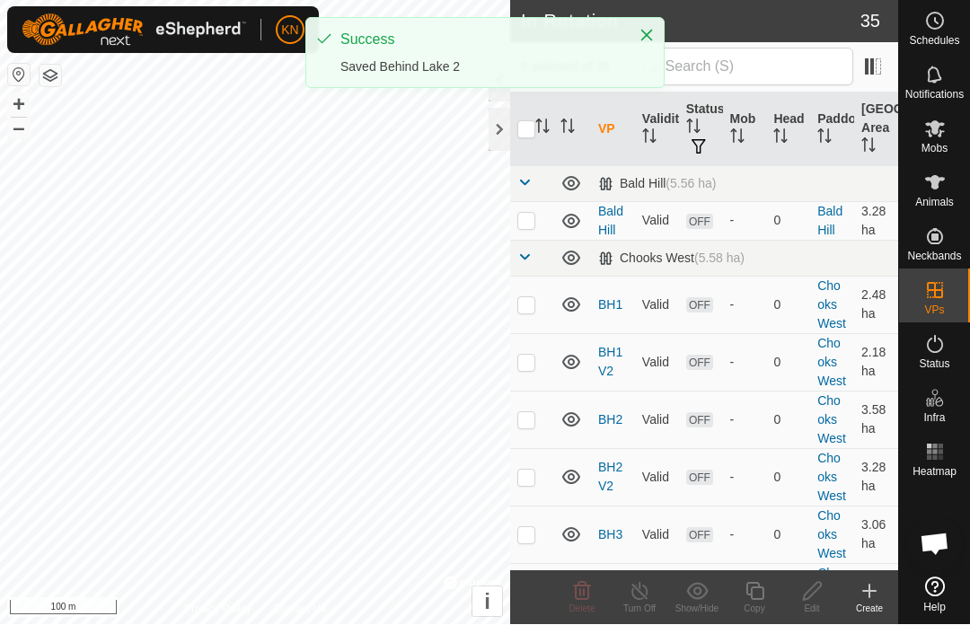
click at [502, 130] on div at bounding box center [500, 130] width 22 height 43
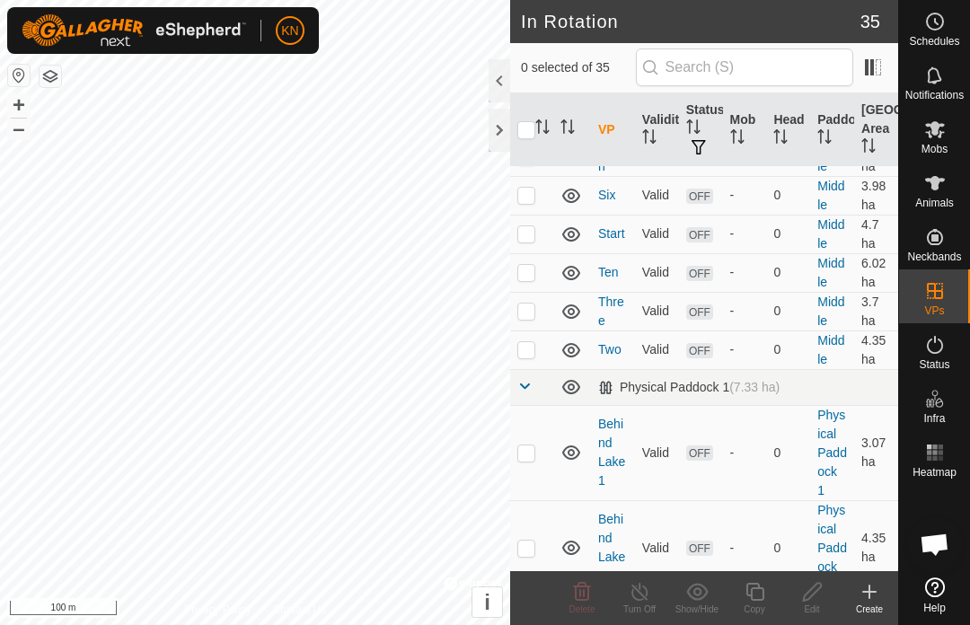
scroll to position [1133, 0]
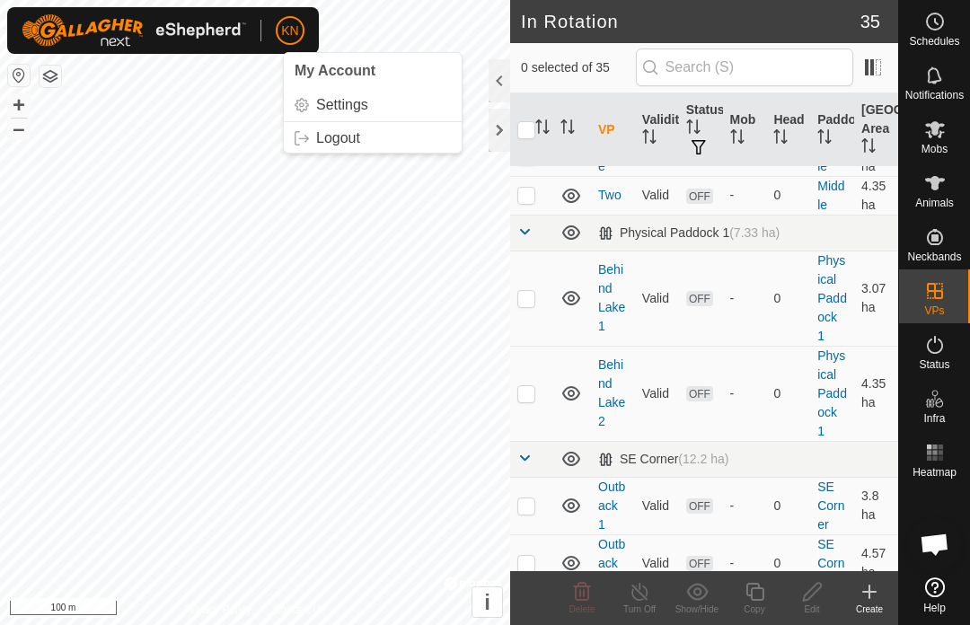
click at [368, 138] on link "Logout" at bounding box center [373, 138] width 178 height 29
